Goal: Task Accomplishment & Management: Manage account settings

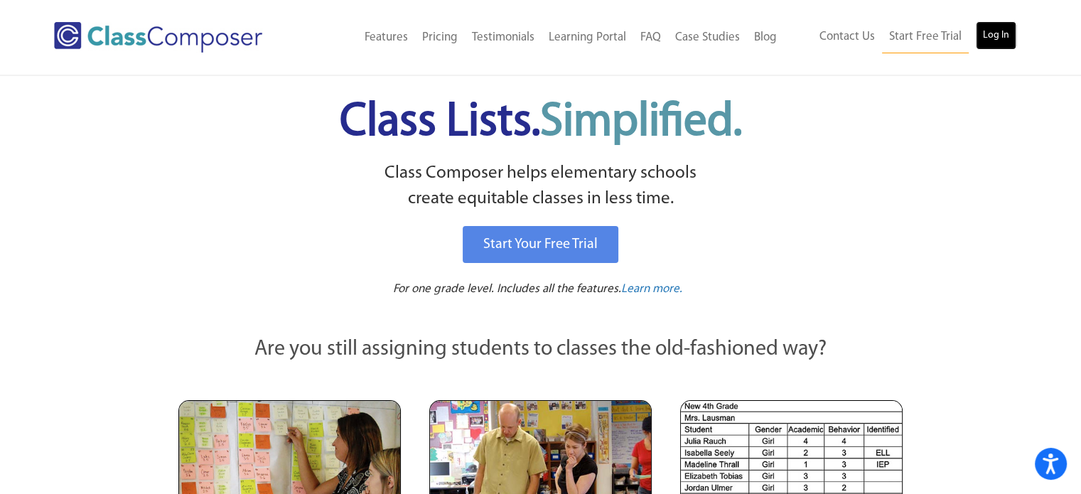
click at [992, 33] on link "Log In" at bounding box center [996, 35] width 41 height 28
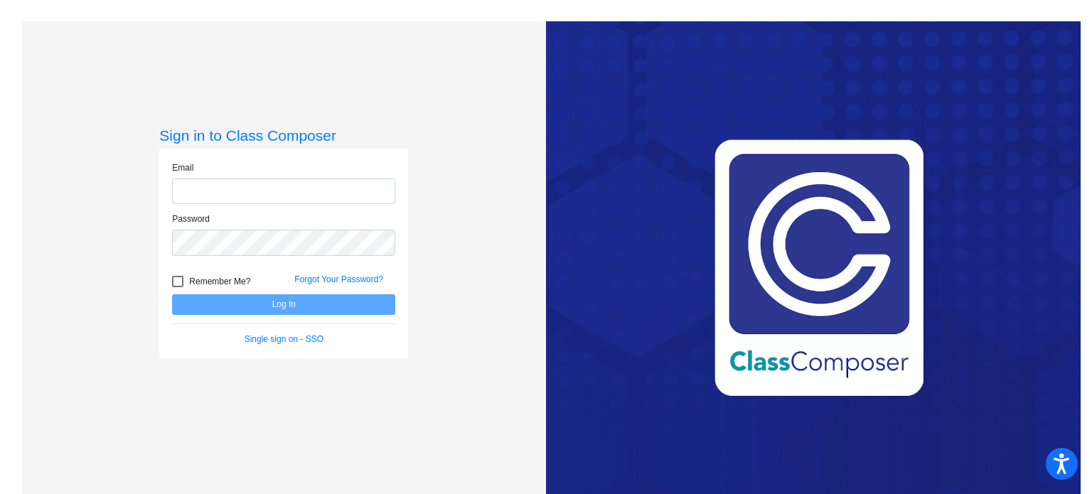
type input "[PERSON_NAME][EMAIL_ADDRESS][DOMAIN_NAME]"
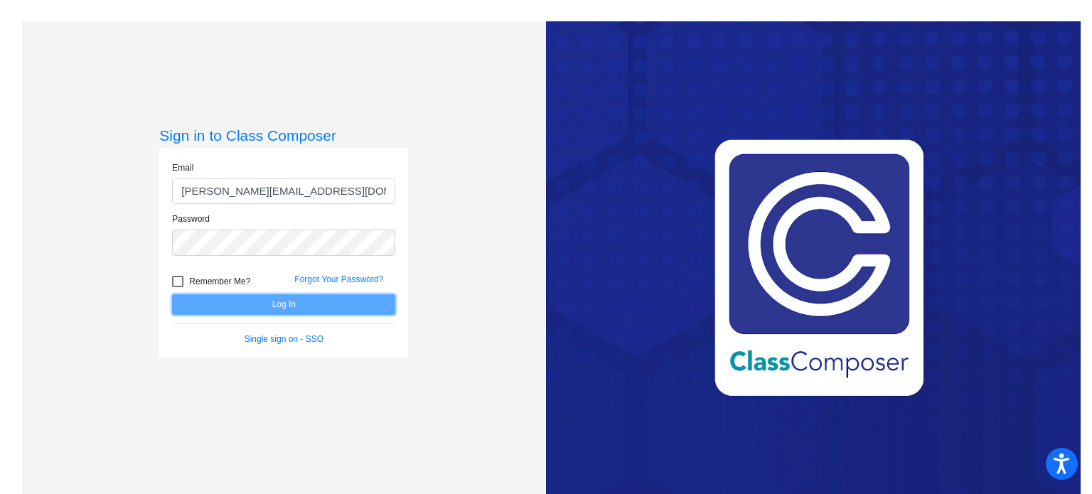
drag, startPoint x: 273, startPoint y: 294, endPoint x: 272, endPoint y: 305, distance: 11.5
click at [273, 296] on button "Log In" at bounding box center [283, 304] width 223 height 21
click at [272, 305] on button "Log In" at bounding box center [283, 304] width 223 height 21
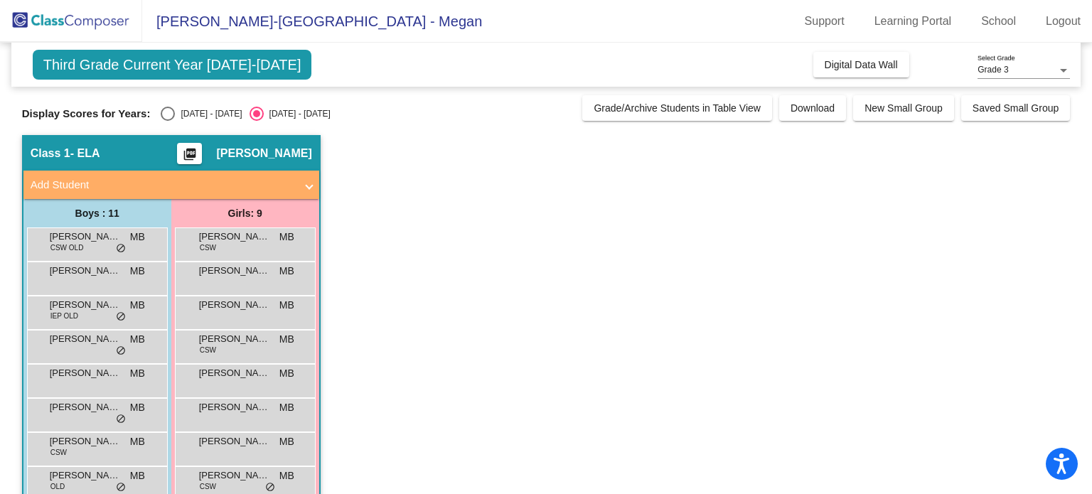
click at [188, 111] on div "[DATE] - [DATE]" at bounding box center [208, 113] width 67 height 13
click at [168, 121] on input "[DATE] - [DATE]" at bounding box center [167, 121] width 1 height 1
radio input "true"
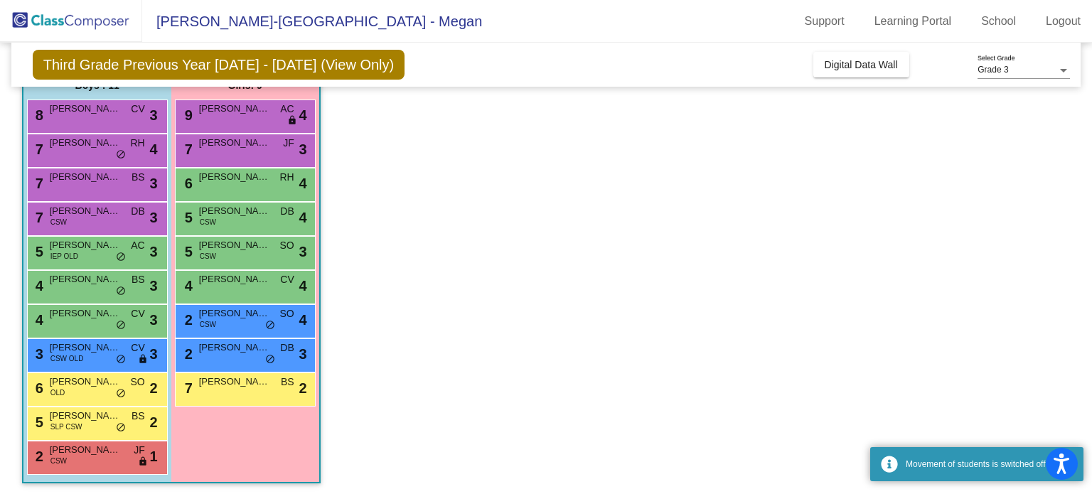
scroll to position [131, 0]
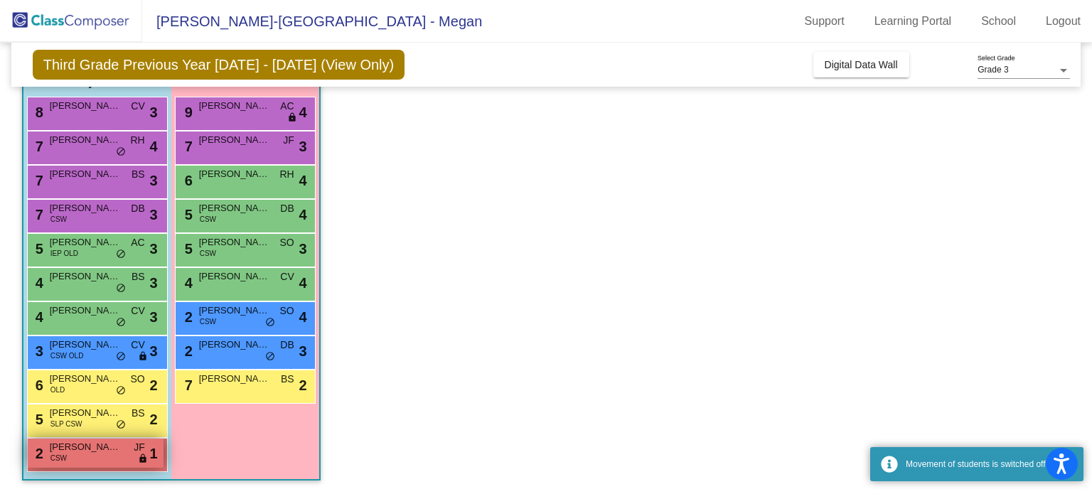
click at [70, 460] on div "2 [PERSON_NAME] CSW JF lock do_not_disturb_alt 1" at bounding box center [96, 453] width 136 height 29
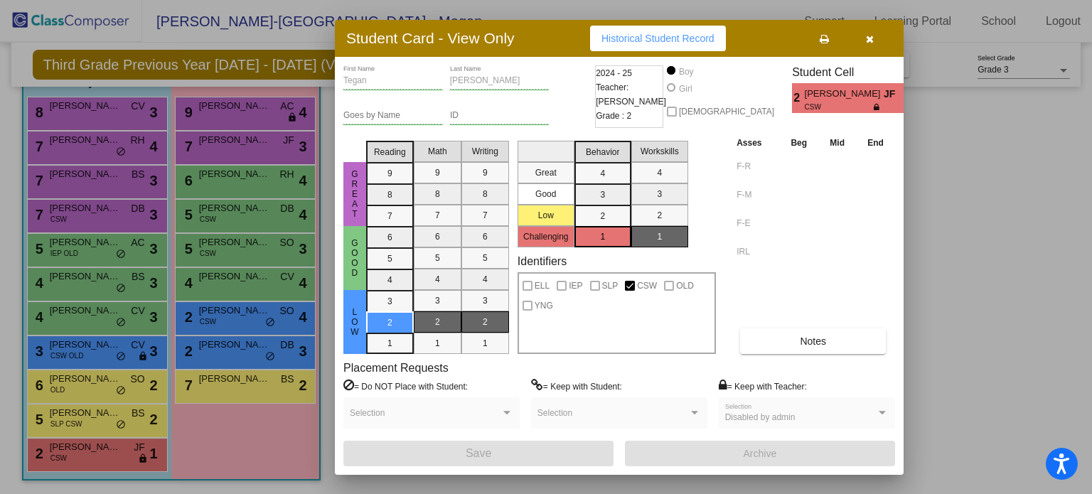
click at [869, 47] on button "button" at bounding box center [869, 39] width 45 height 26
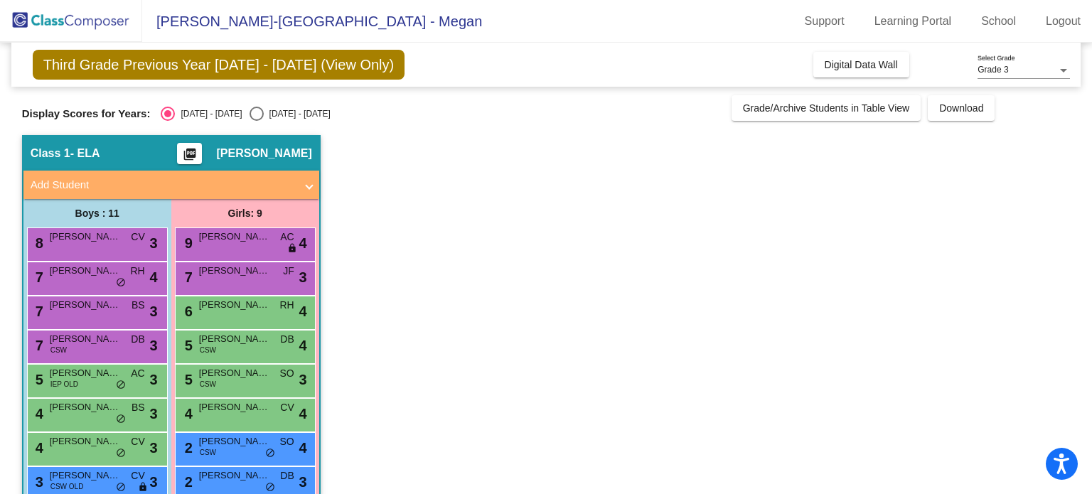
scroll to position [0, 0]
